Goal: Check status

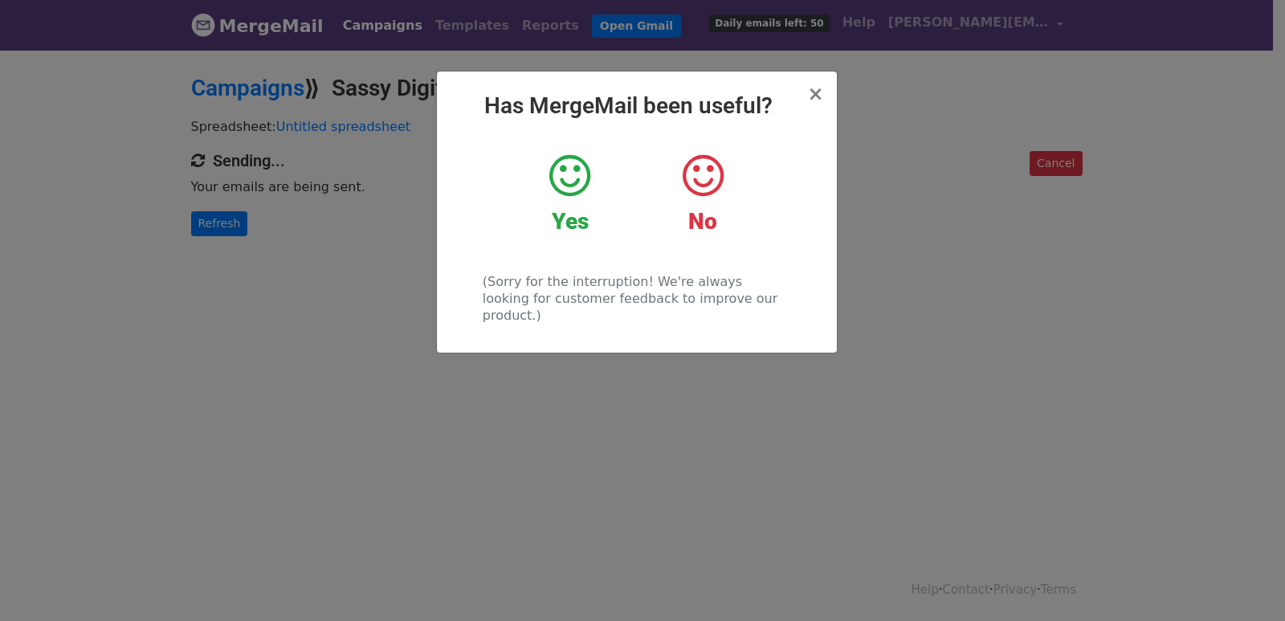
click at [243, 246] on div "× Has MergeMail been useful? Yes No (Sorry for the interruption! We're always l…" at bounding box center [642, 334] width 1285 height 573
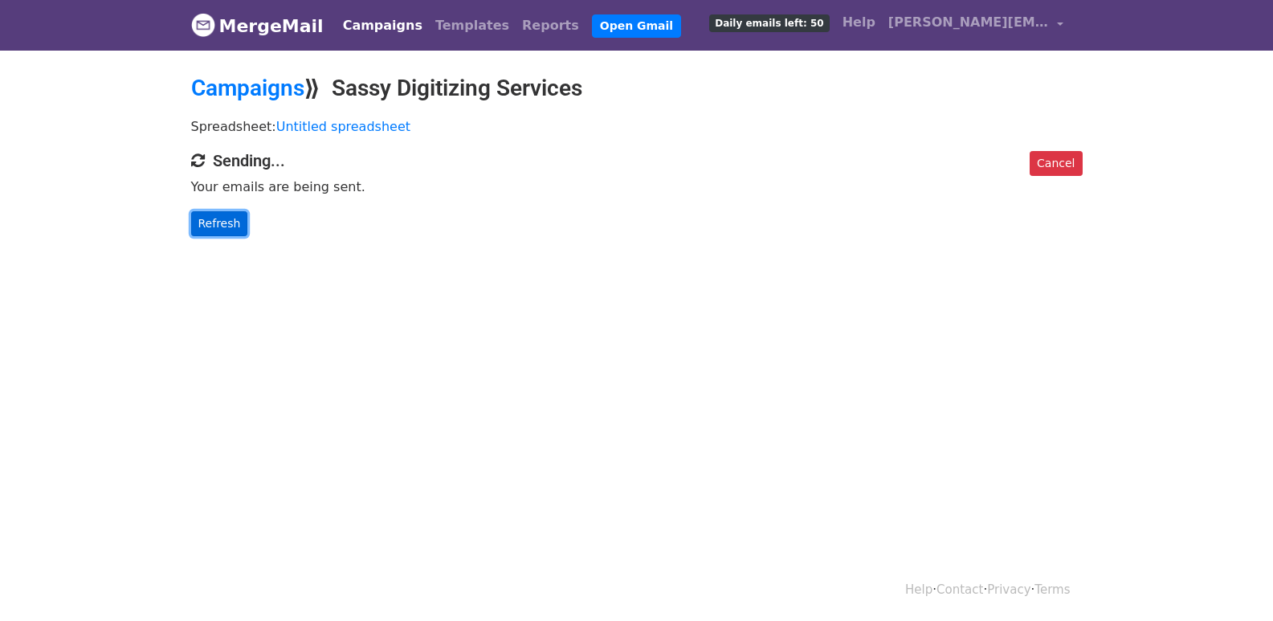
click at [218, 220] on link "Refresh" at bounding box center [219, 223] width 57 height 25
click at [224, 213] on link "Refresh" at bounding box center [219, 223] width 57 height 25
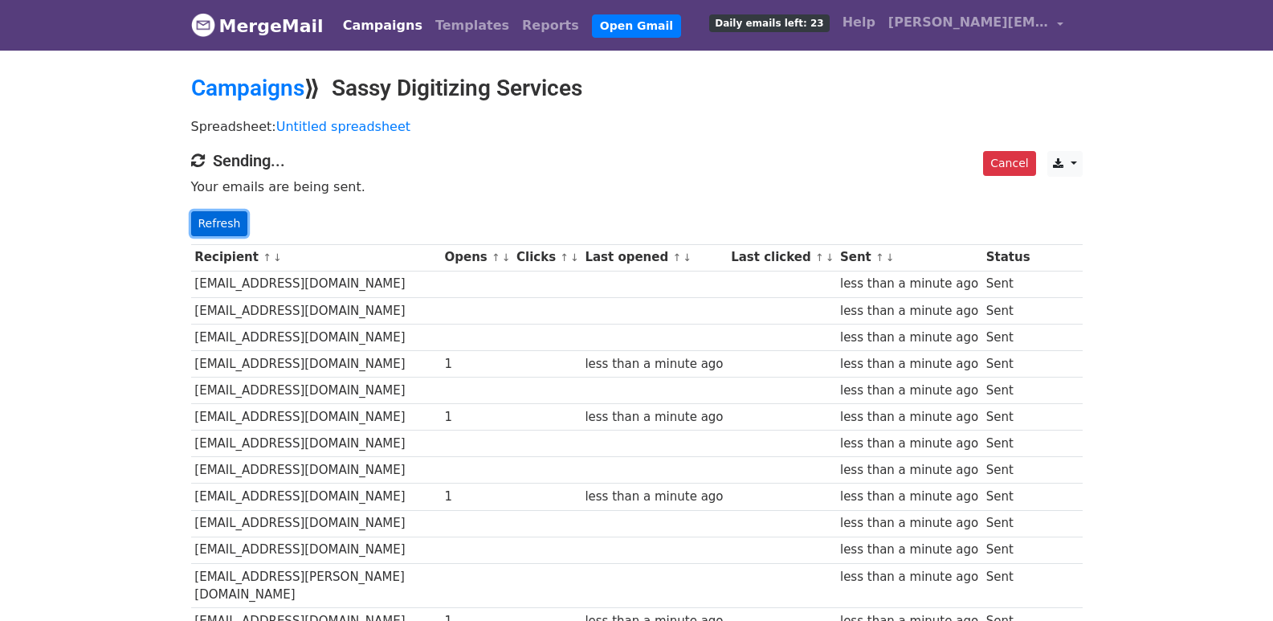
click at [235, 225] on link "Refresh" at bounding box center [219, 223] width 57 height 25
